Goal: Check status: Check status

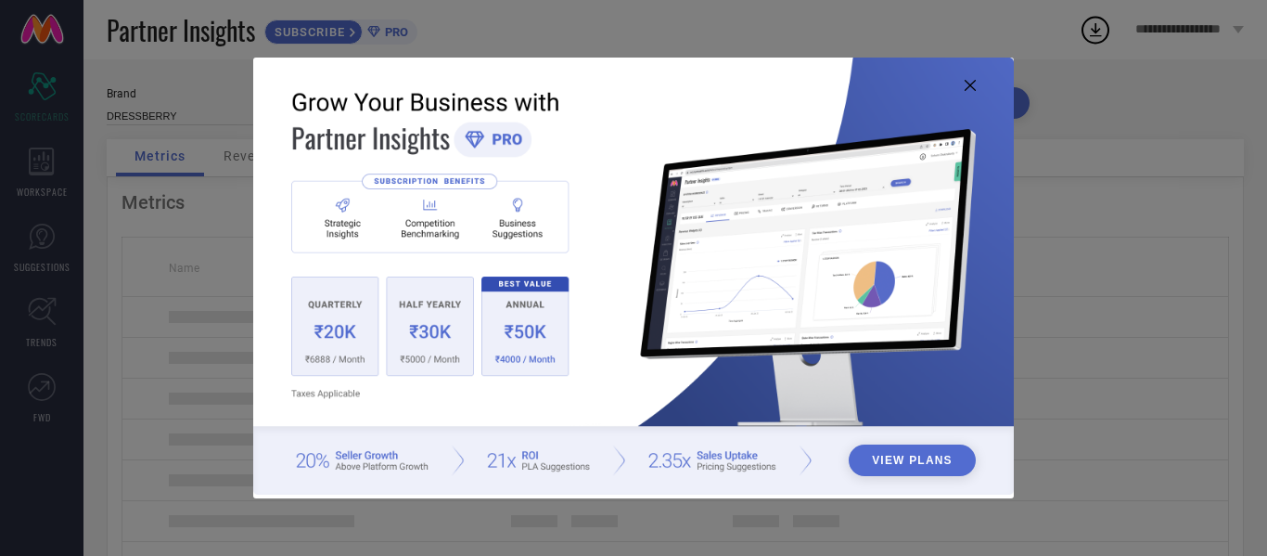
click at [973, 83] on icon at bounding box center [970, 85] width 11 height 11
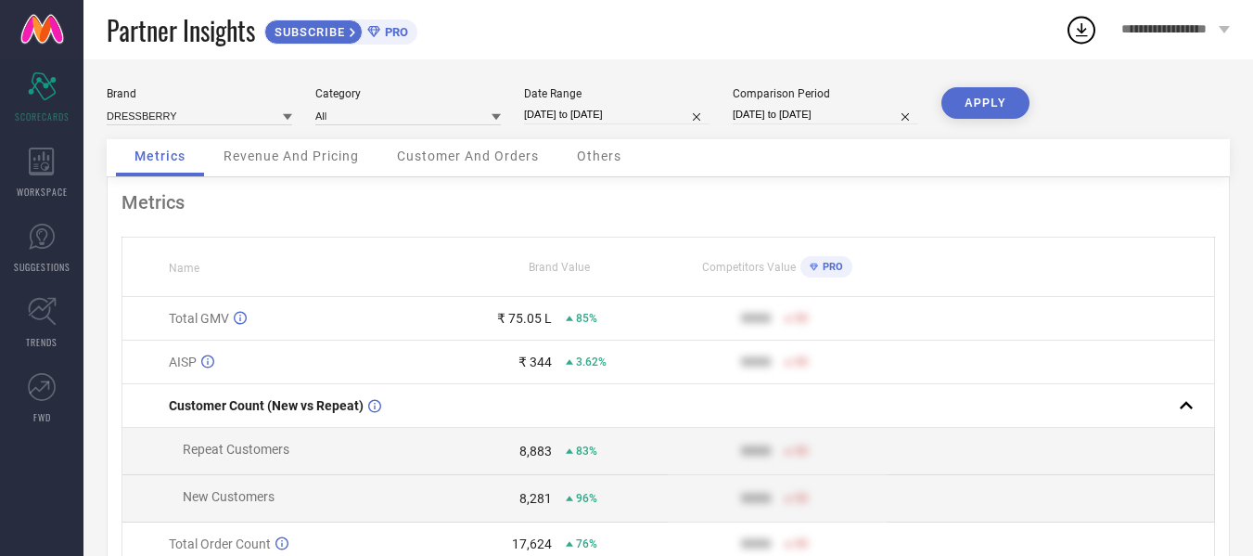
click at [289, 169] on div "Revenue And Pricing" at bounding box center [291, 157] width 173 height 37
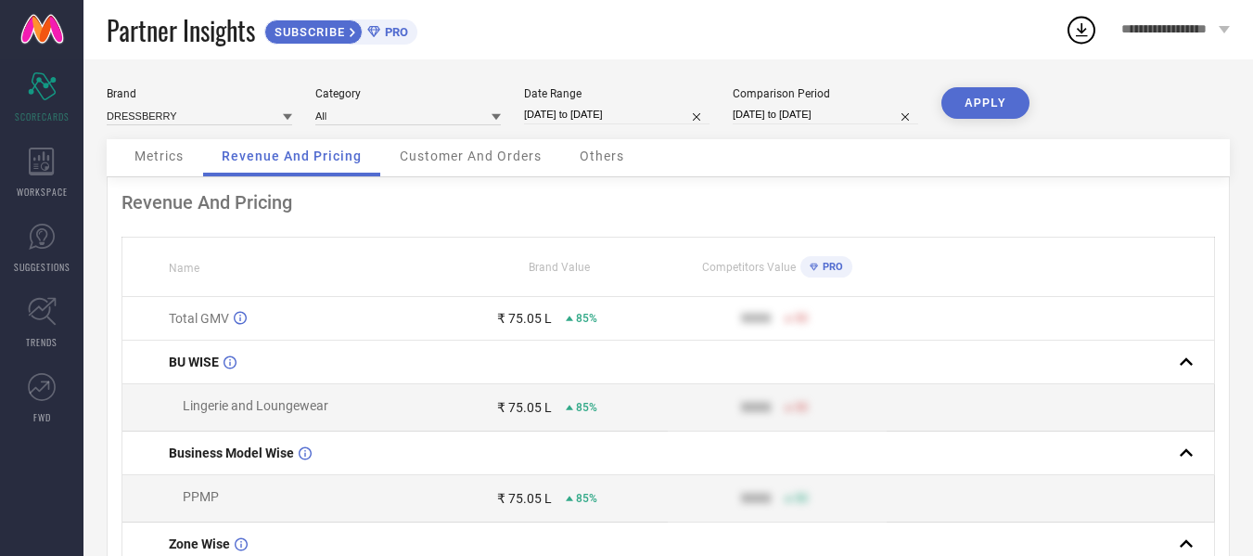
select select "1"
select select "2025"
select select "2"
select select "2025"
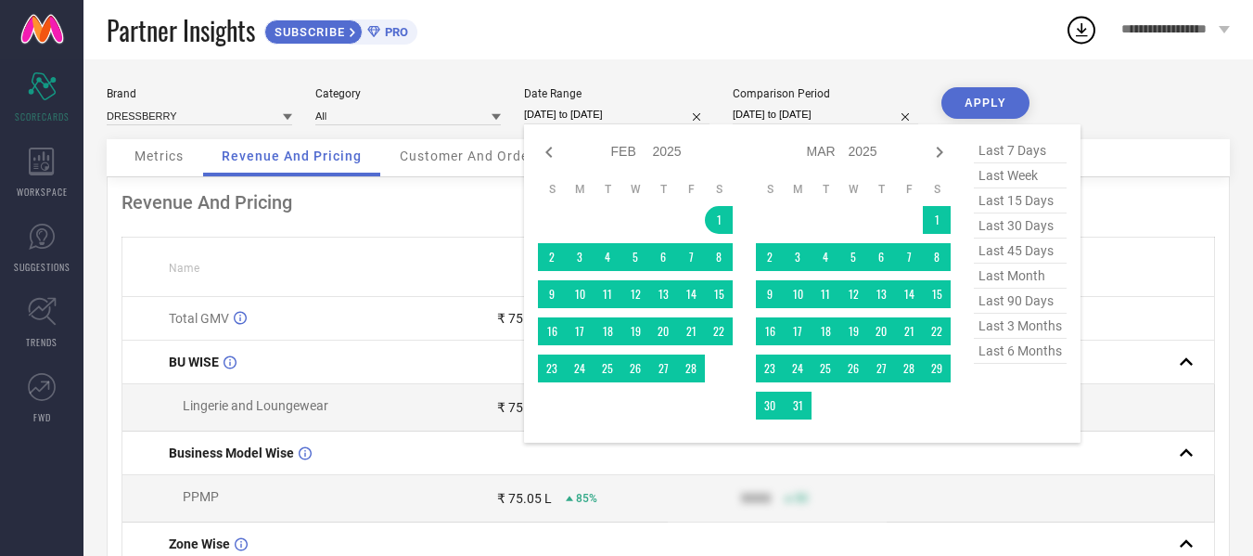
click at [594, 117] on input "[DATE] to [DATE]" at bounding box center [617, 114] width 186 height 19
click at [1030, 230] on span "last 30 days" at bounding box center [1020, 225] width 93 height 25
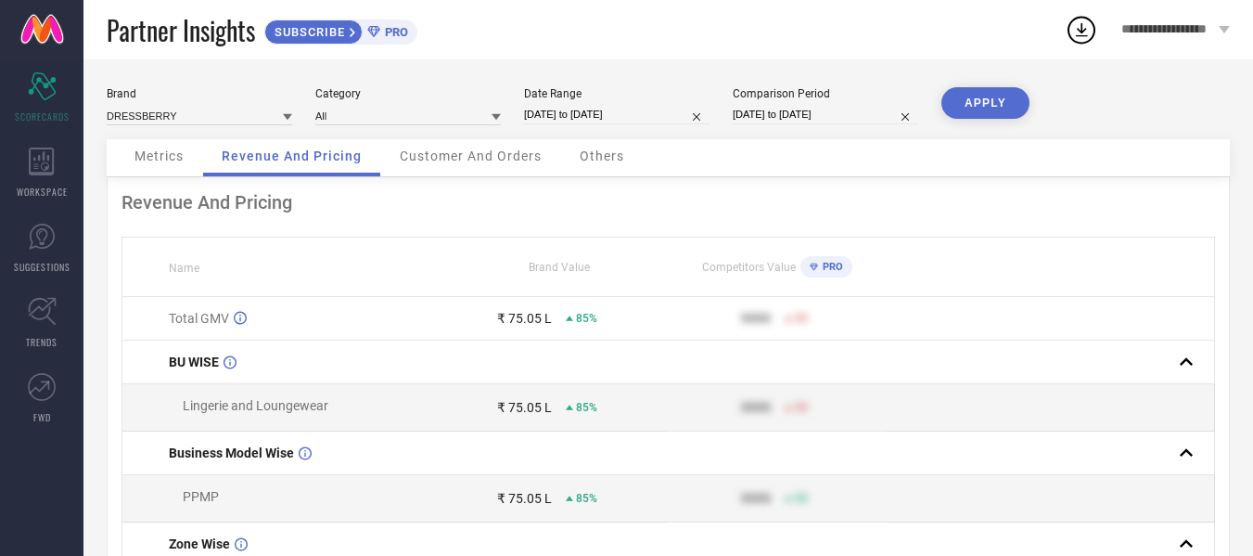
type input "[DATE] to [DATE]"
click at [988, 96] on button "APPLY" at bounding box center [985, 103] width 88 height 32
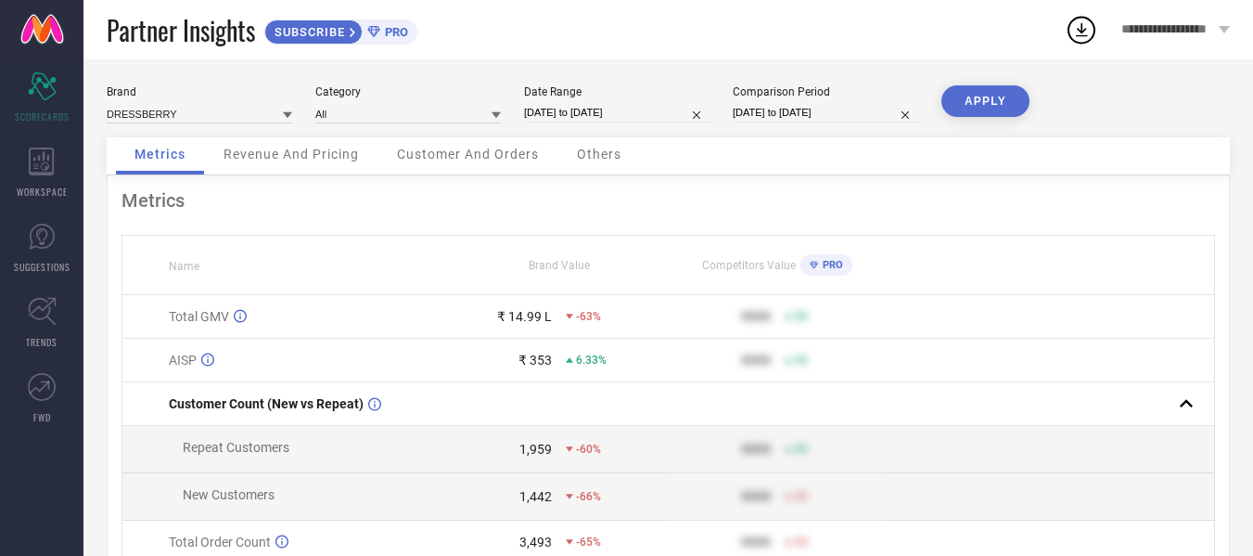
scroll to position [1, 0]
click at [603, 101] on div "Date Range [DATE] to [DATE]" at bounding box center [617, 105] width 186 height 38
click at [316, 149] on span "Revenue And Pricing" at bounding box center [291, 154] width 135 height 15
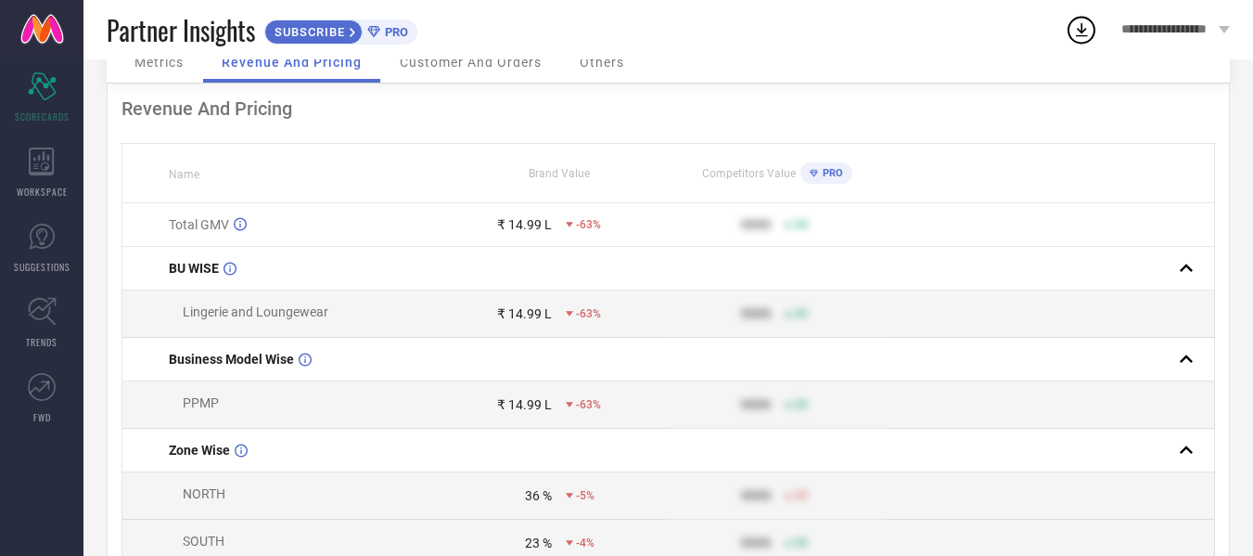
scroll to position [0, 0]
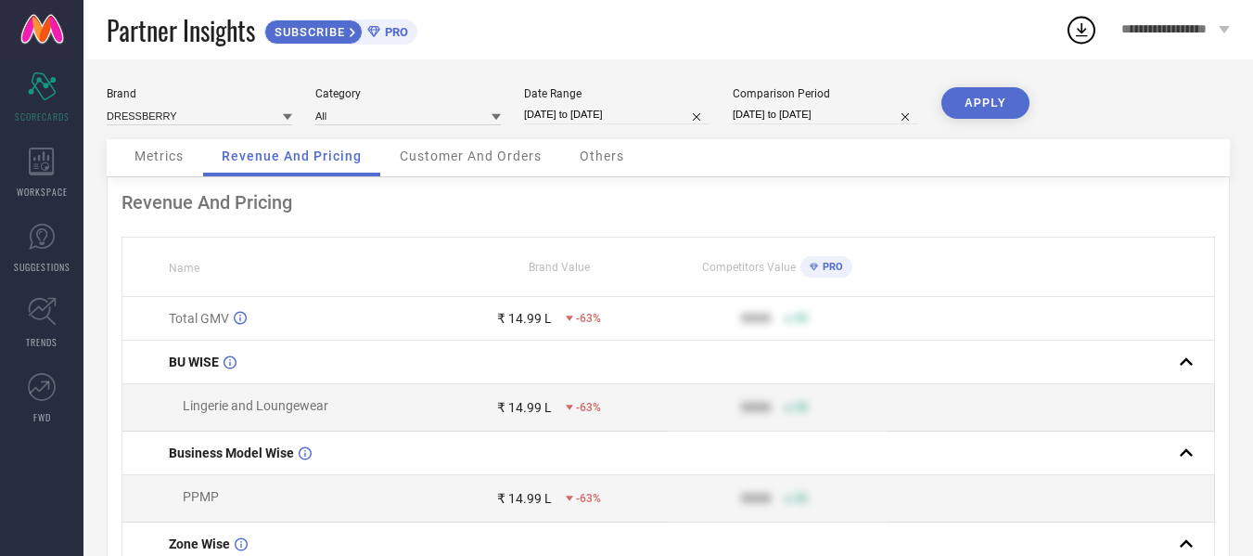
click at [602, 106] on input "[DATE] to [DATE]" at bounding box center [617, 114] width 186 height 19
select select "6"
select select "2025"
select select "7"
select select "2025"
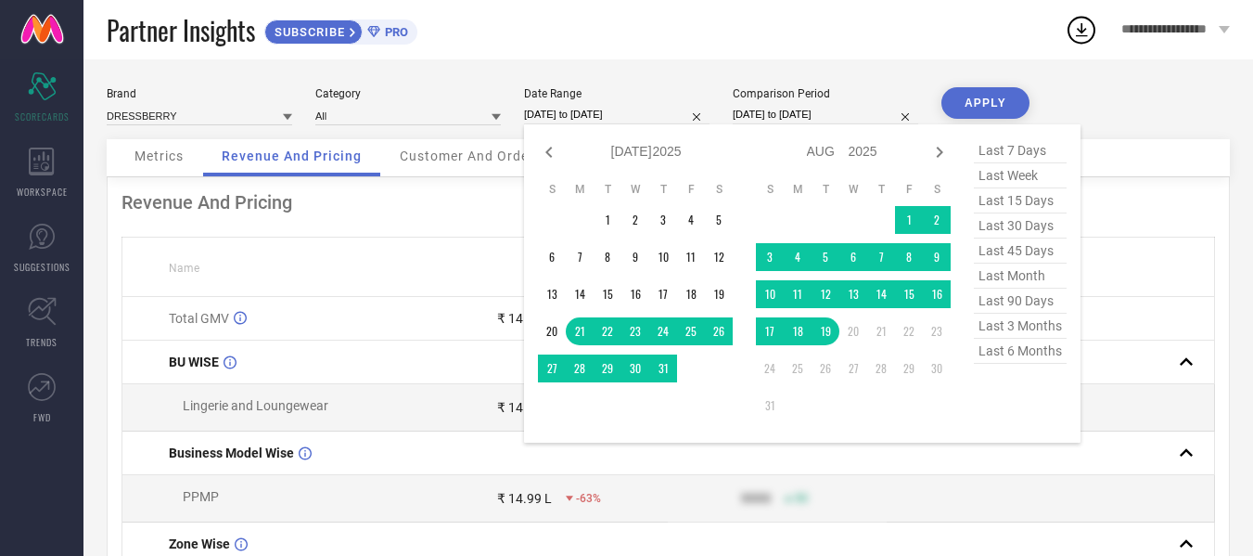
click at [1023, 364] on span "last 6 months" at bounding box center [1020, 351] width 93 height 25
type input "[DATE] to [DATE]"
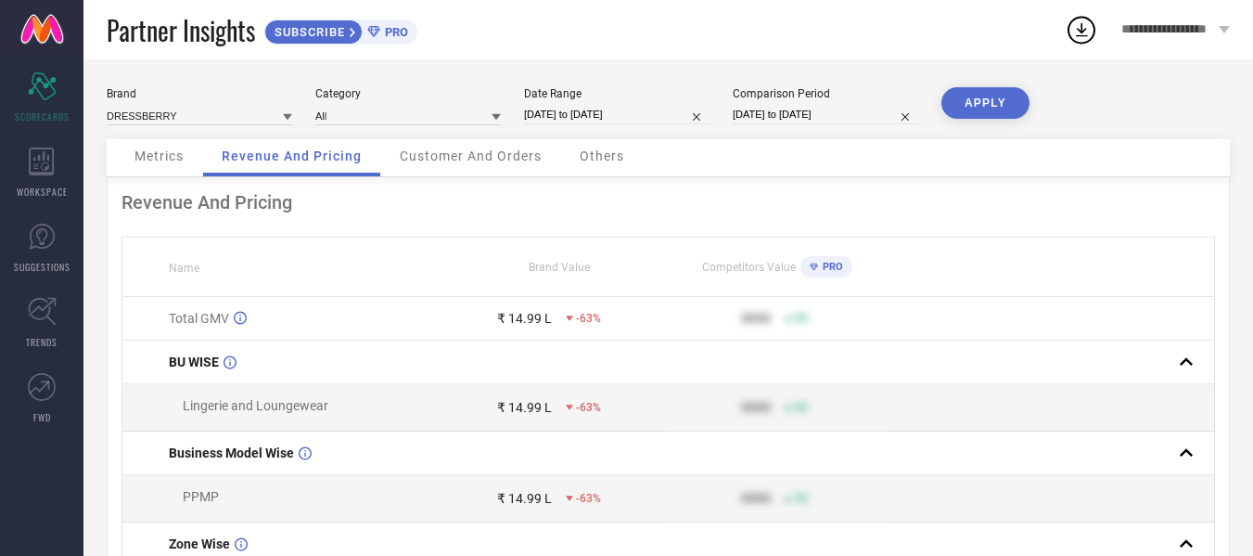
click at [979, 103] on button "APPLY" at bounding box center [985, 103] width 88 height 32
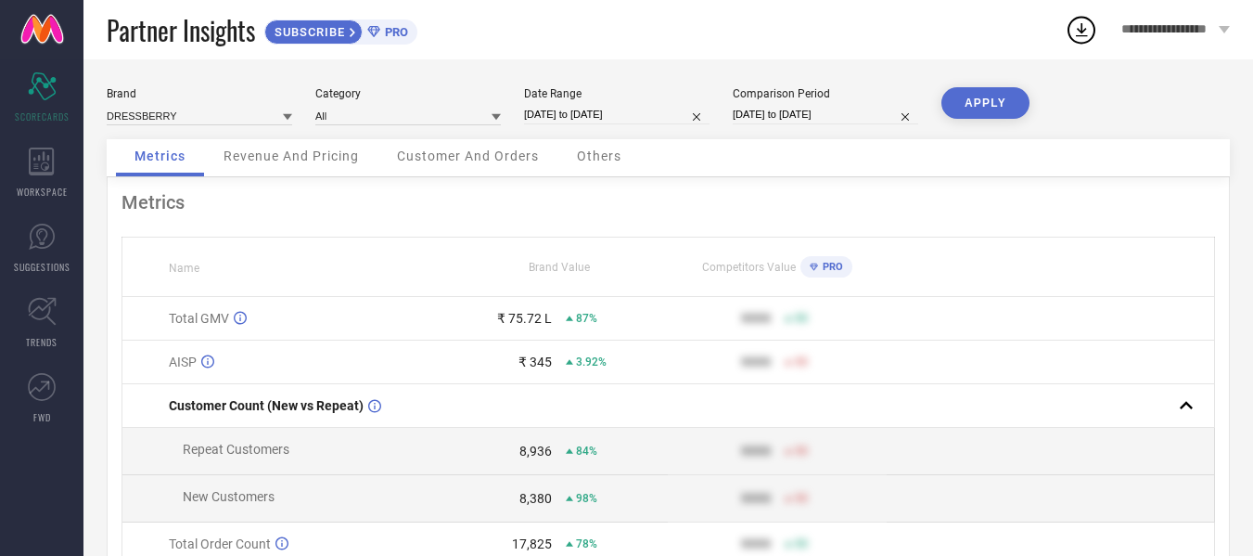
click at [582, 121] on input "[DATE] to [DATE]" at bounding box center [617, 114] width 186 height 19
select select "1"
select select "2025"
select select "2"
select select "2025"
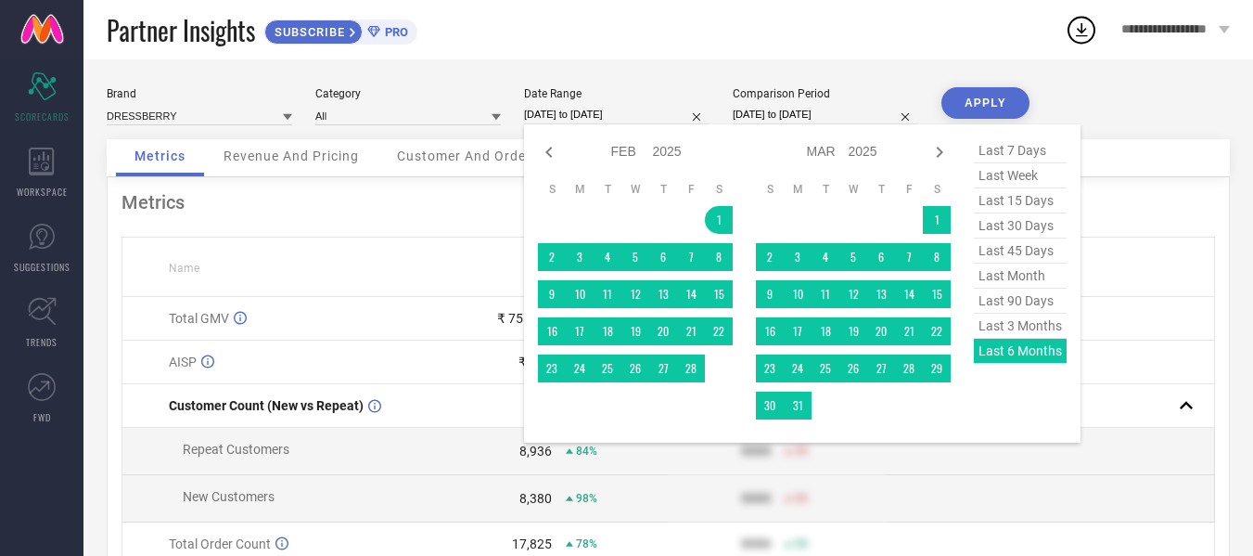
click at [996, 313] on span "last 90 days" at bounding box center [1020, 300] width 93 height 25
type input "[DATE] to [DATE]"
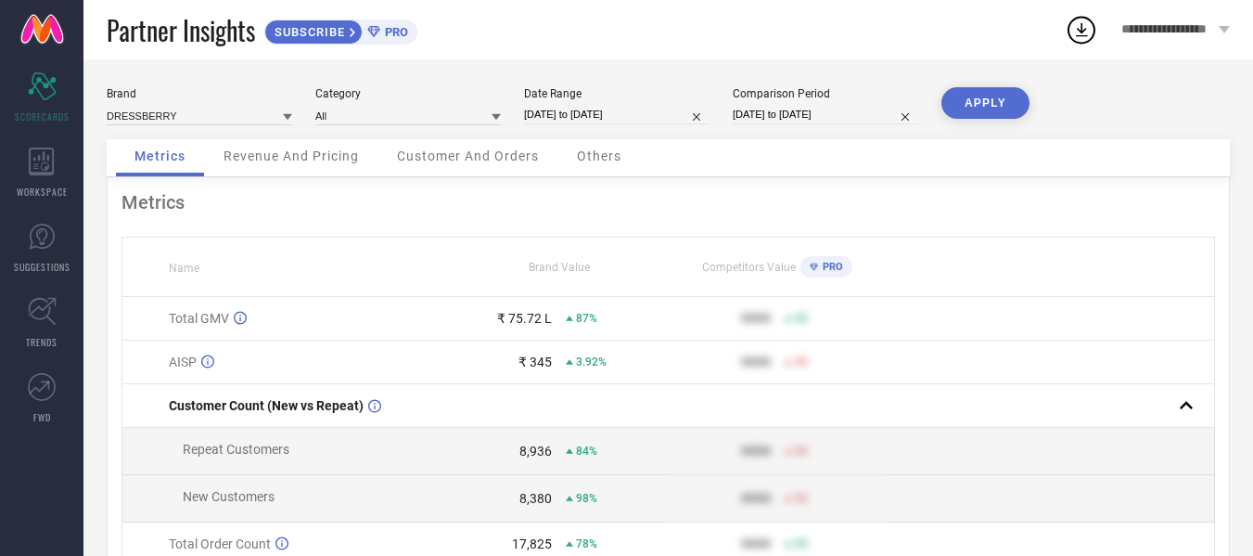
click at [975, 107] on button "APPLY" at bounding box center [985, 103] width 88 height 32
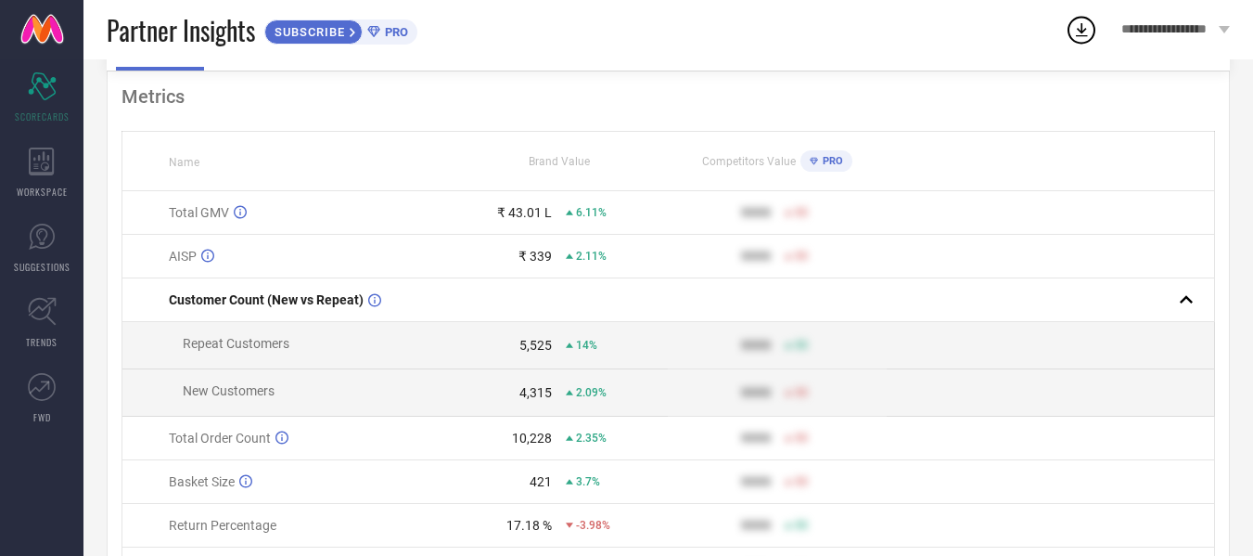
scroll to position [225, 0]
